Goal: Task Accomplishment & Management: Complete application form

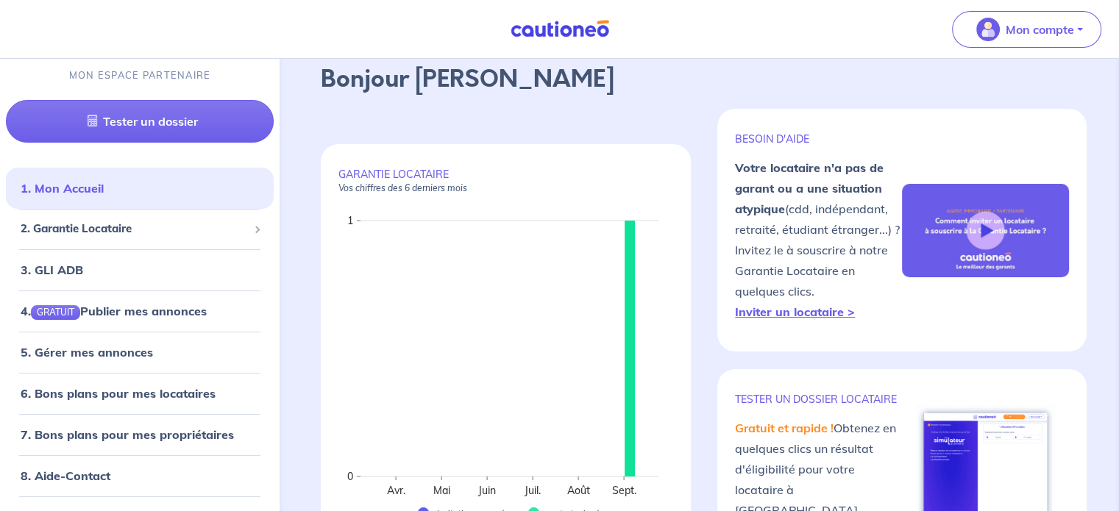
scroll to position [147, 0]
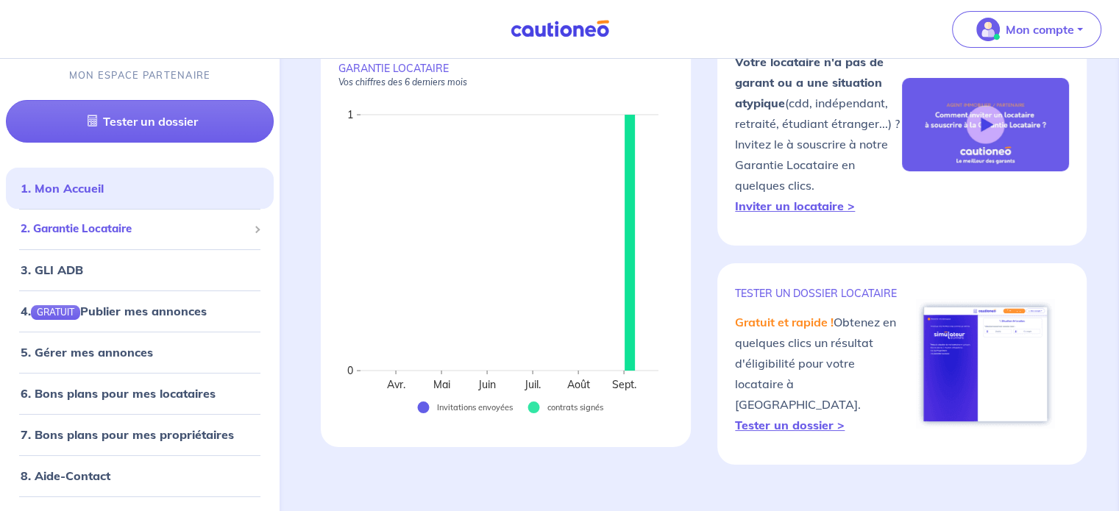
click at [84, 230] on span "2. Garantie Locataire" at bounding box center [134, 229] width 227 height 17
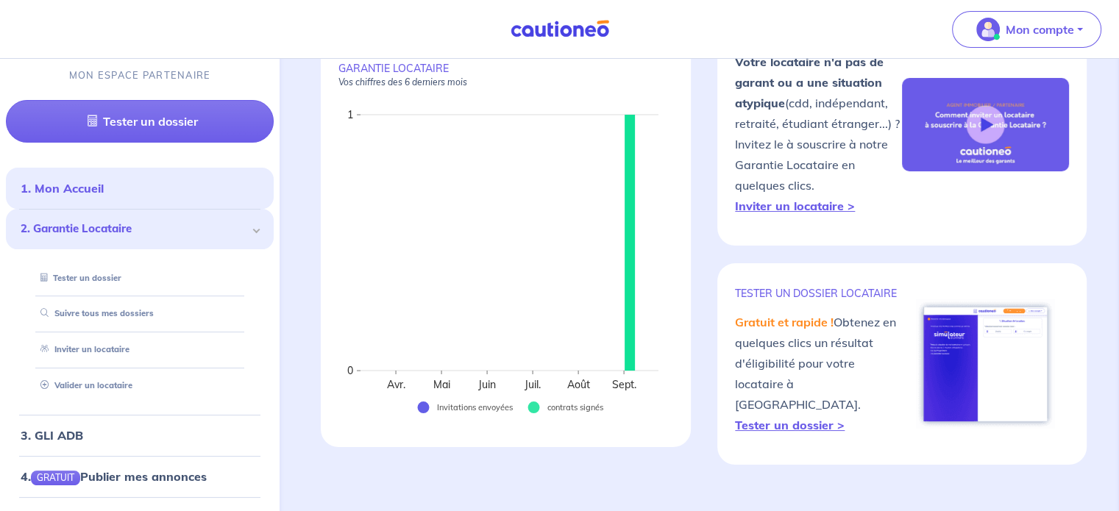
click at [84, 230] on span "2. Garantie Locataire" at bounding box center [134, 229] width 227 height 17
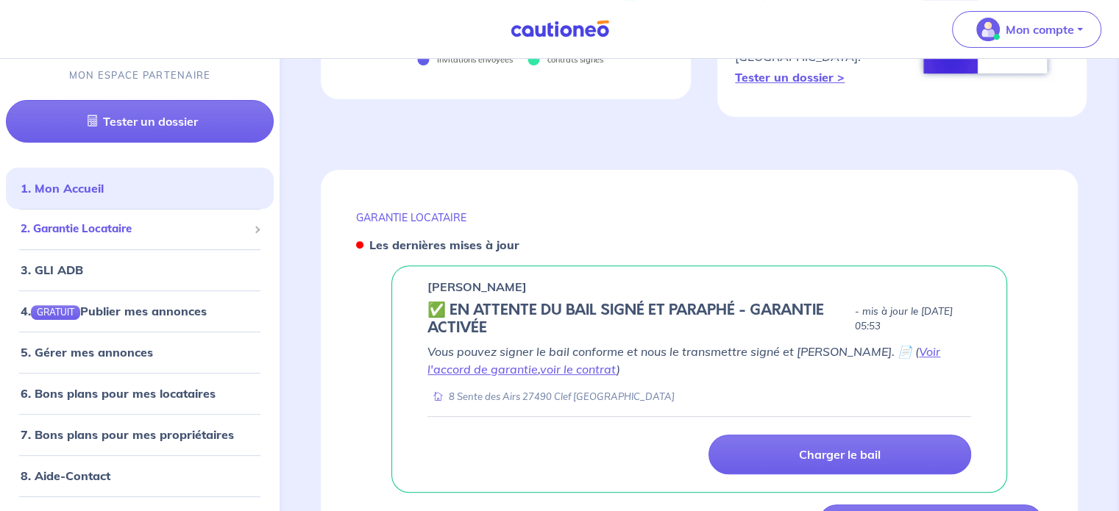
scroll to position [515, 0]
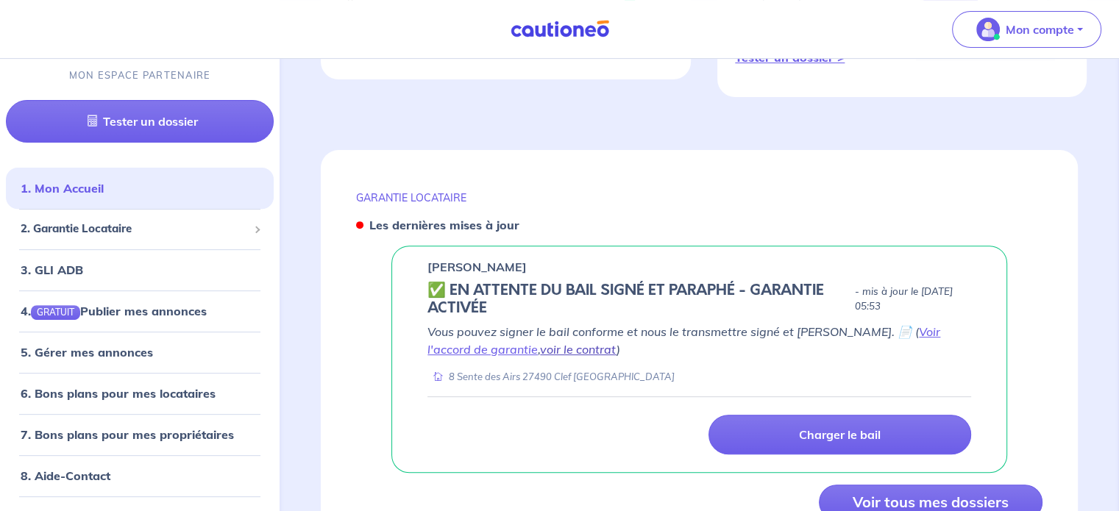
click at [540, 342] on link "voir le contrat" at bounding box center [578, 349] width 76 height 15
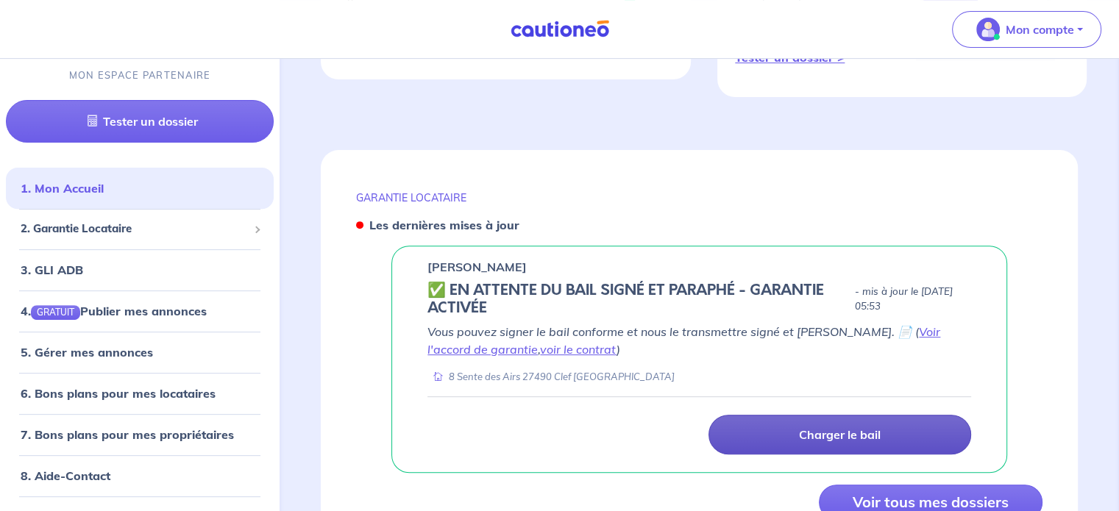
click at [851, 427] on p "Charger le bail" at bounding box center [840, 434] width 82 height 15
click at [906, 415] on link "Charger le bail" at bounding box center [839, 435] width 263 height 40
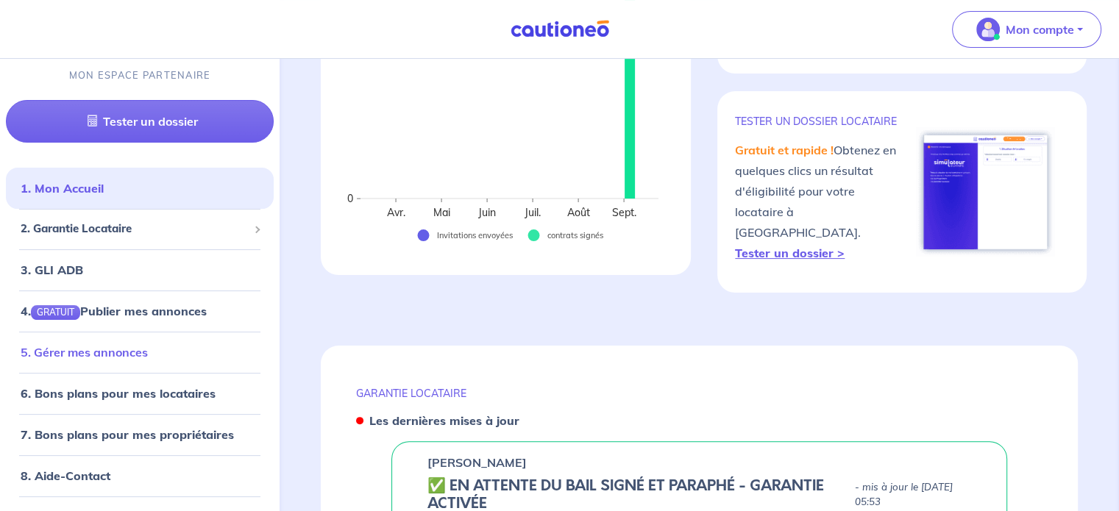
scroll to position [294, 0]
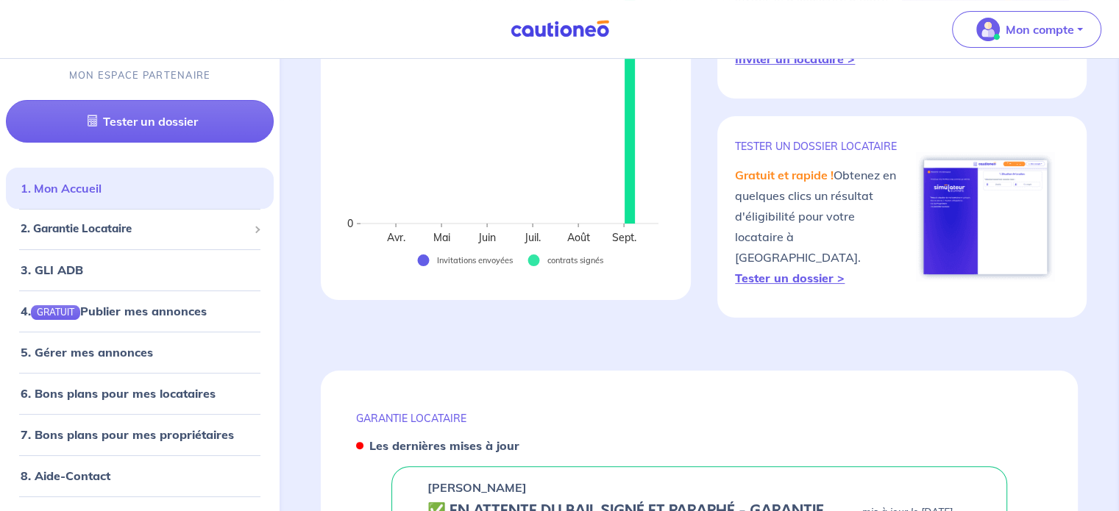
click at [100, 193] on link "1. Mon Accueil" at bounding box center [61, 189] width 81 height 15
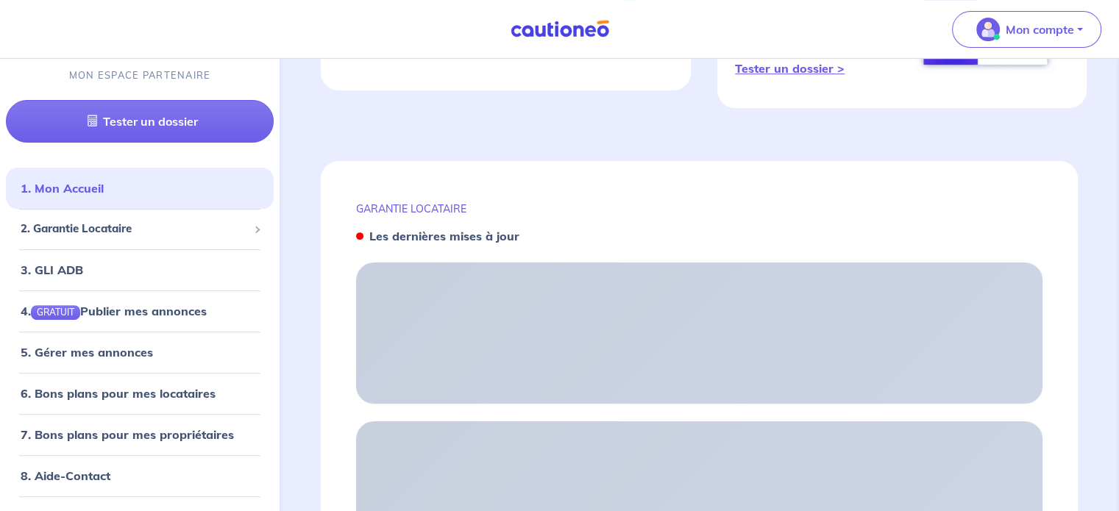
scroll to position [578, 0]
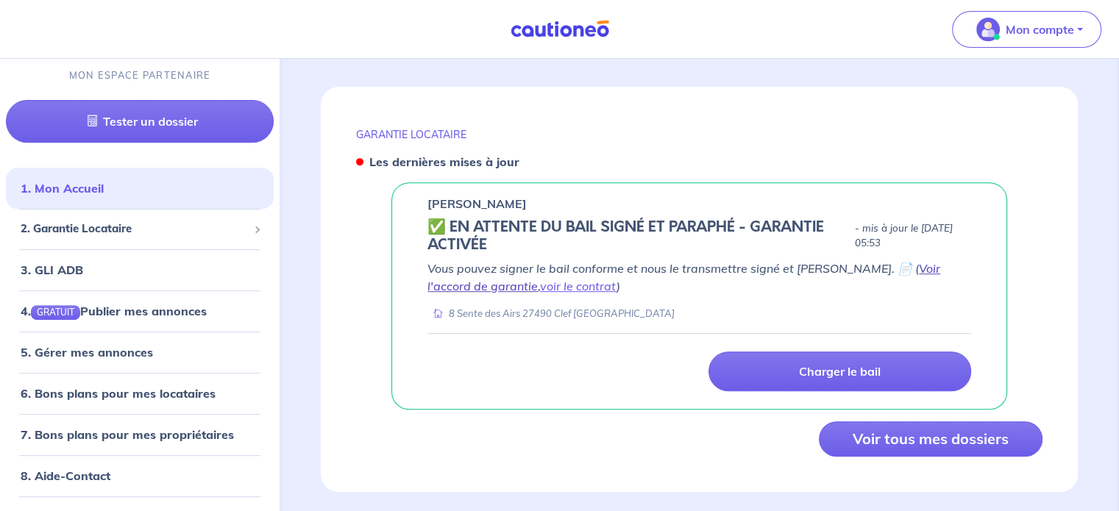
click at [921, 261] on link "Voir l'accord de garantie" at bounding box center [683, 277] width 513 height 32
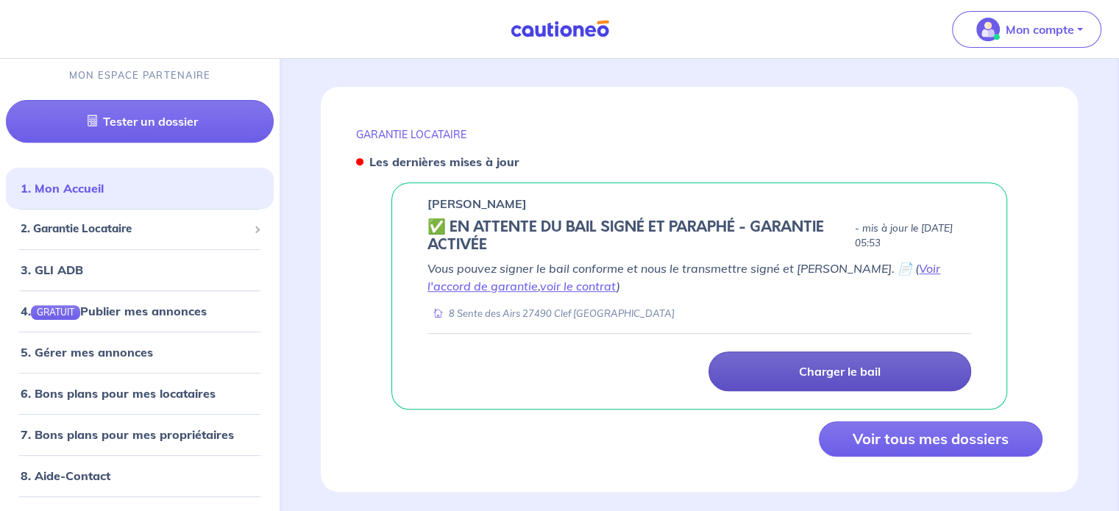
click at [768, 360] on link "Charger le bail" at bounding box center [839, 372] width 263 height 40
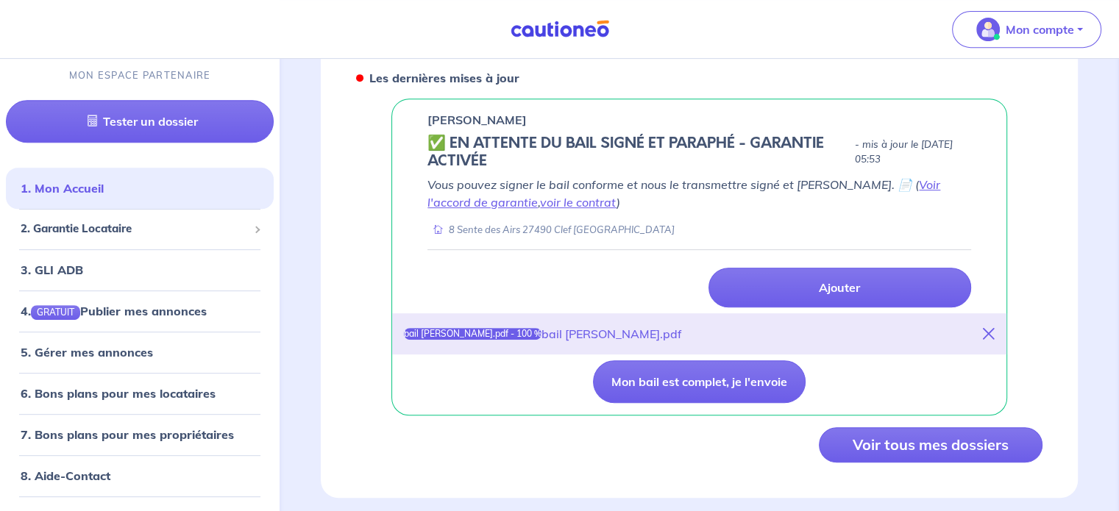
scroll to position [668, 0]
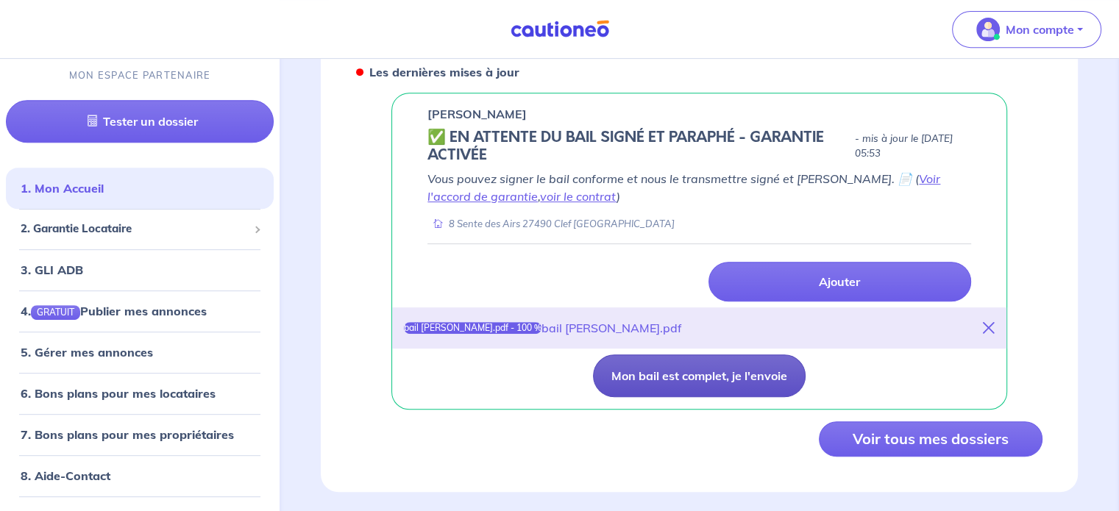
click at [709, 361] on button "Mon bail est complet, je l'envoie" at bounding box center [699, 375] width 213 height 43
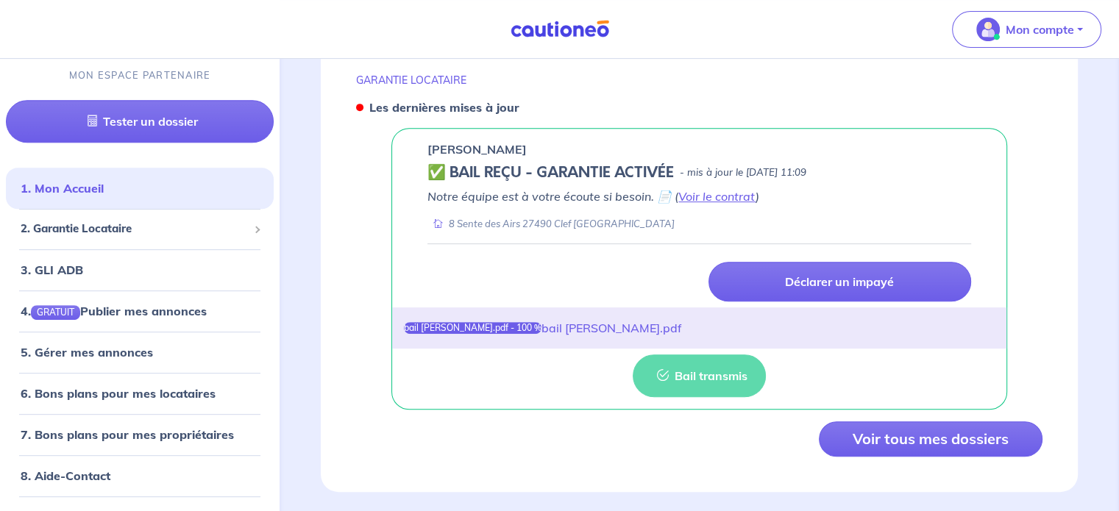
scroll to position [543, 0]
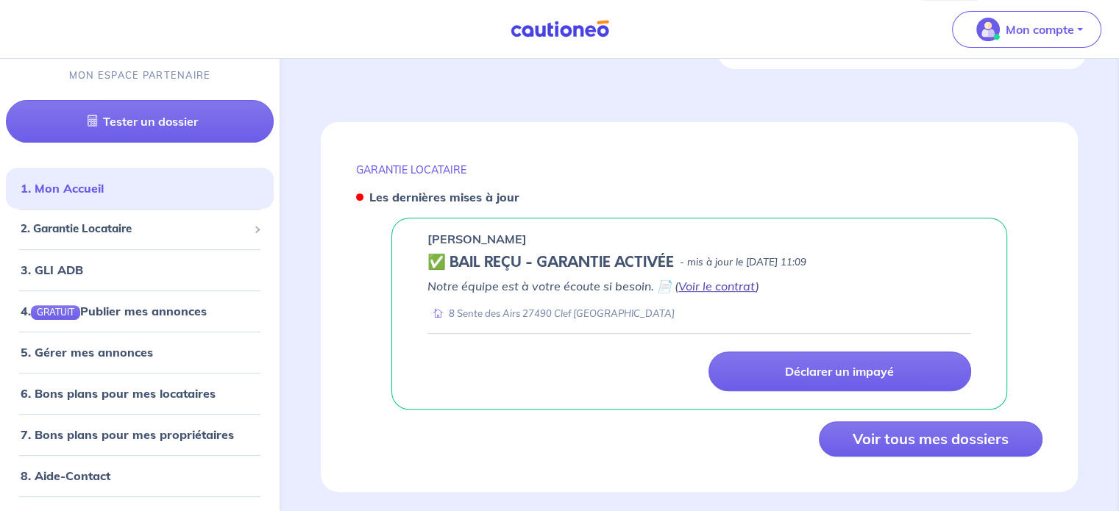
click at [697, 279] on link "Voir le contrat" at bounding box center [716, 286] width 77 height 15
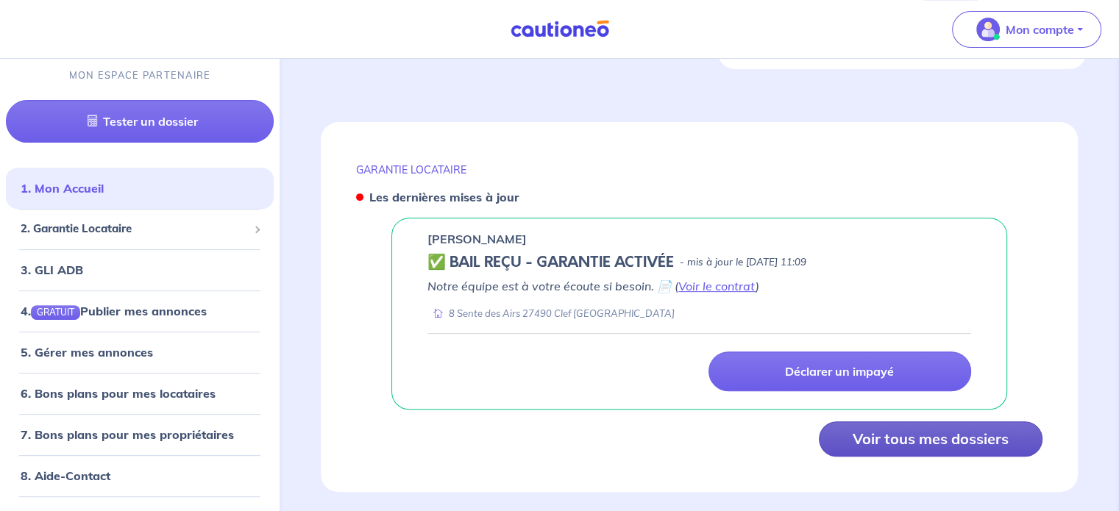
click at [849, 421] on button "Voir tous mes dossiers" at bounding box center [930, 438] width 224 height 35
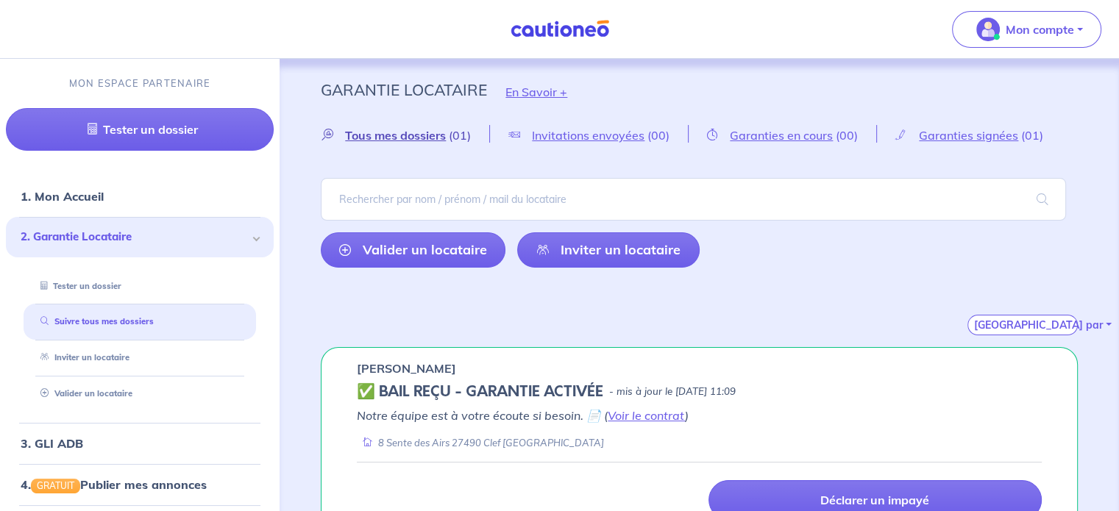
click at [384, 135] on span "Tous mes dossiers" at bounding box center [395, 135] width 101 height 15
